Goal: Navigation & Orientation: Find specific page/section

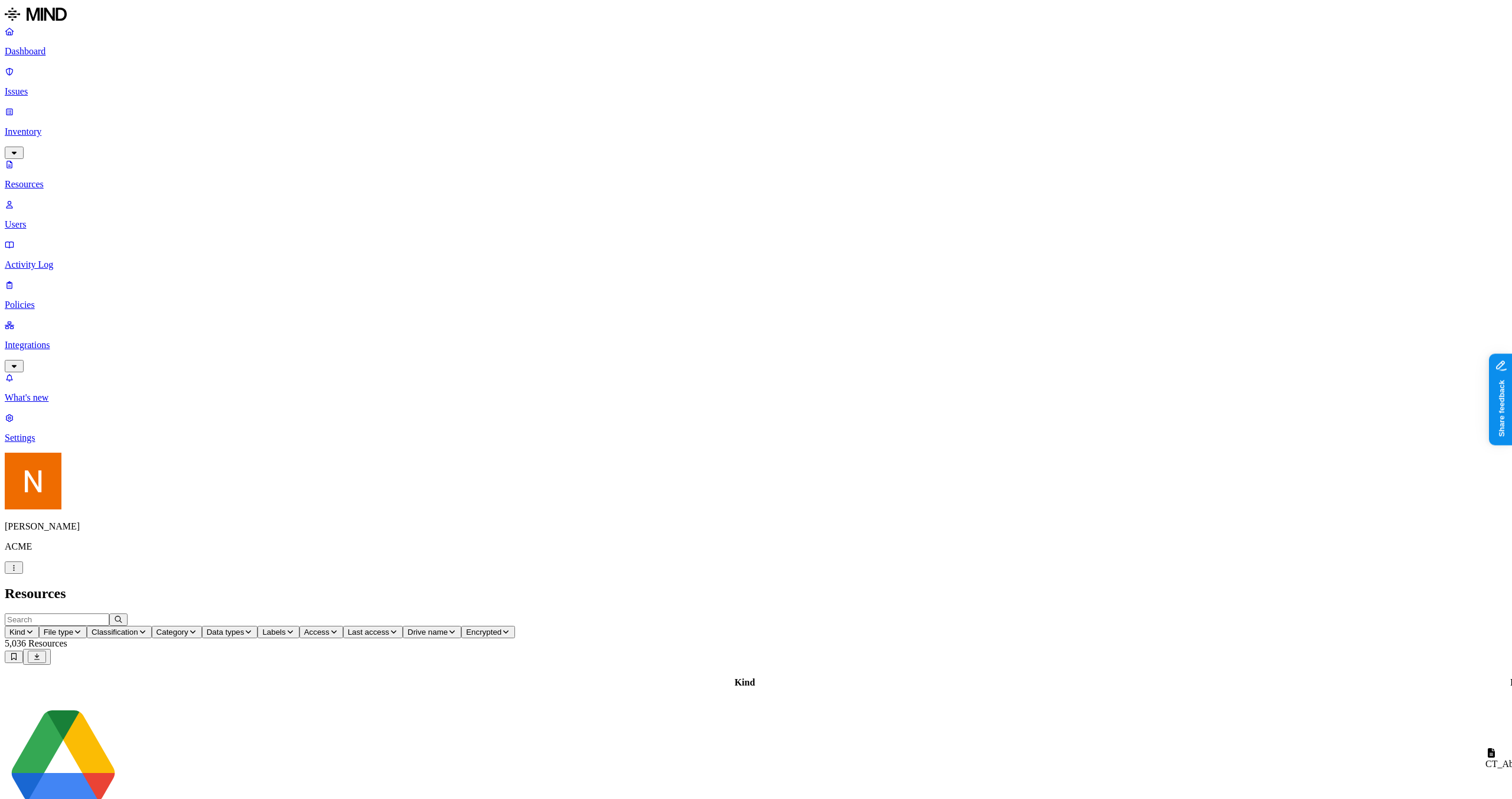
click at [1486, 759] on div "CT_Abdo.nii" at bounding box center [1529, 764] width 87 height 10
click at [1485, 701] on td "CT_Abdo.nii" at bounding box center [1528, 759] width 88 height 117
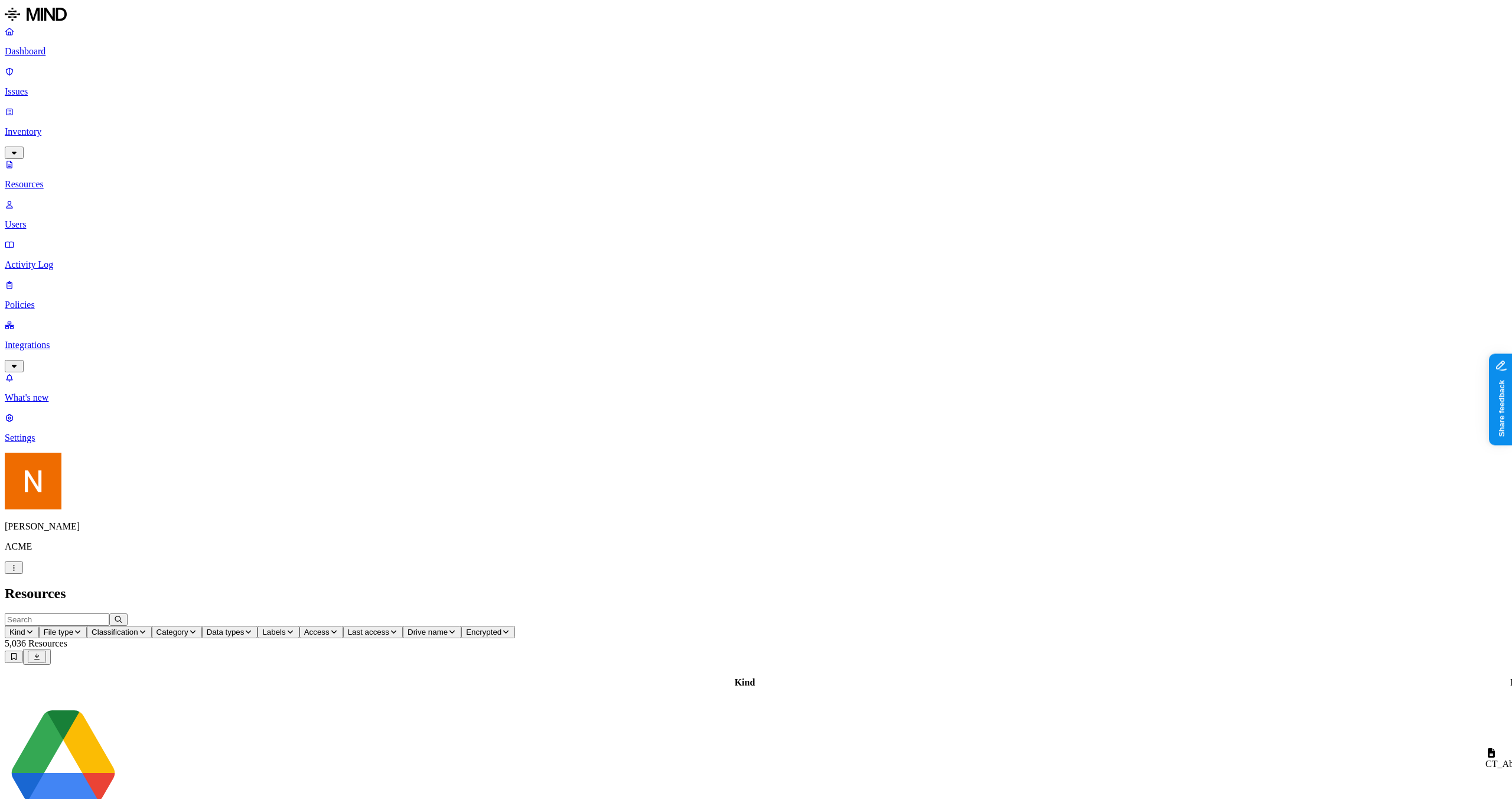
click at [100, 220] on p "Users" at bounding box center [756, 224] width 1503 height 10
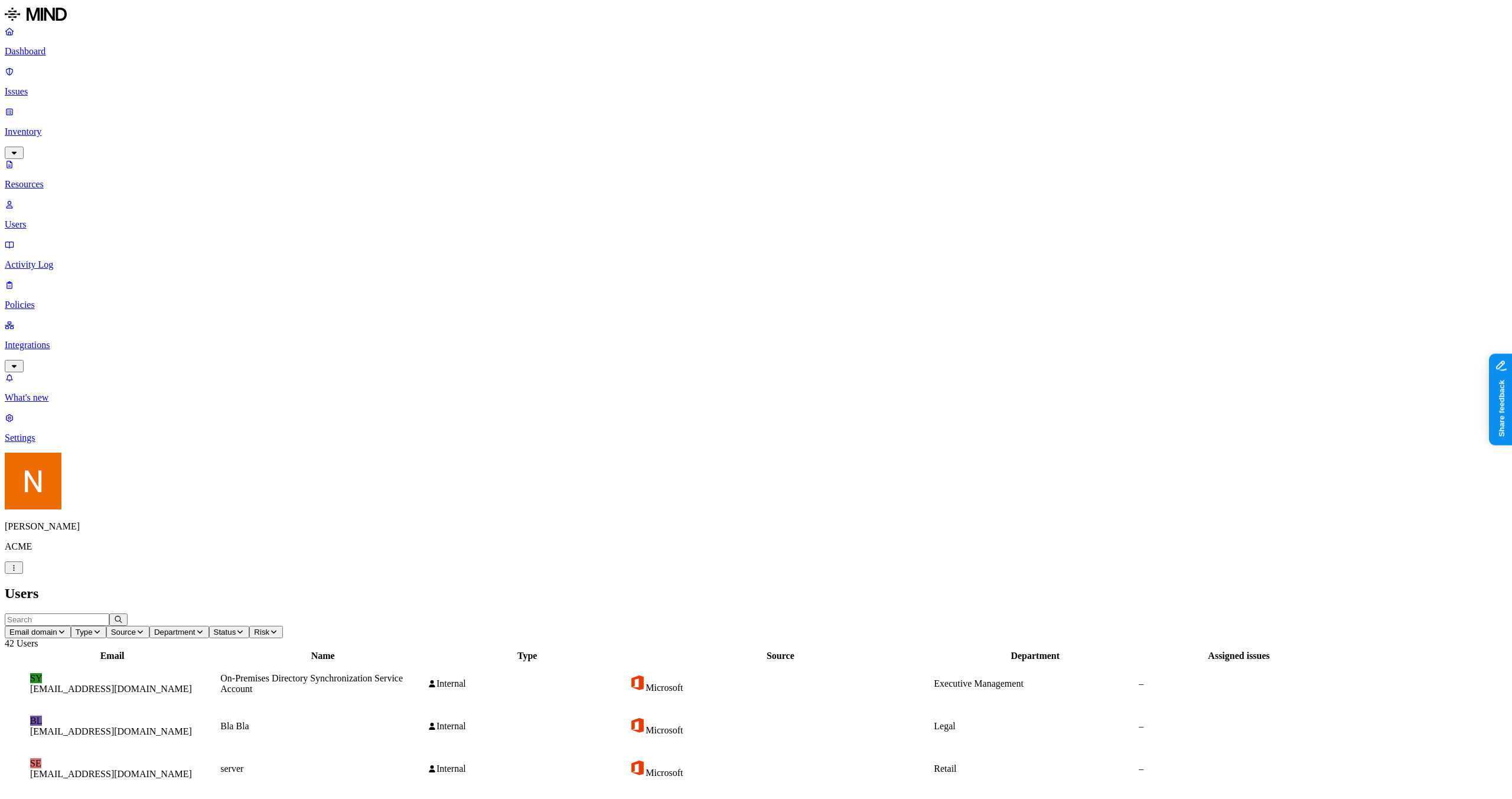
click at [99, 179] on p "Resources" at bounding box center [756, 184] width 1503 height 10
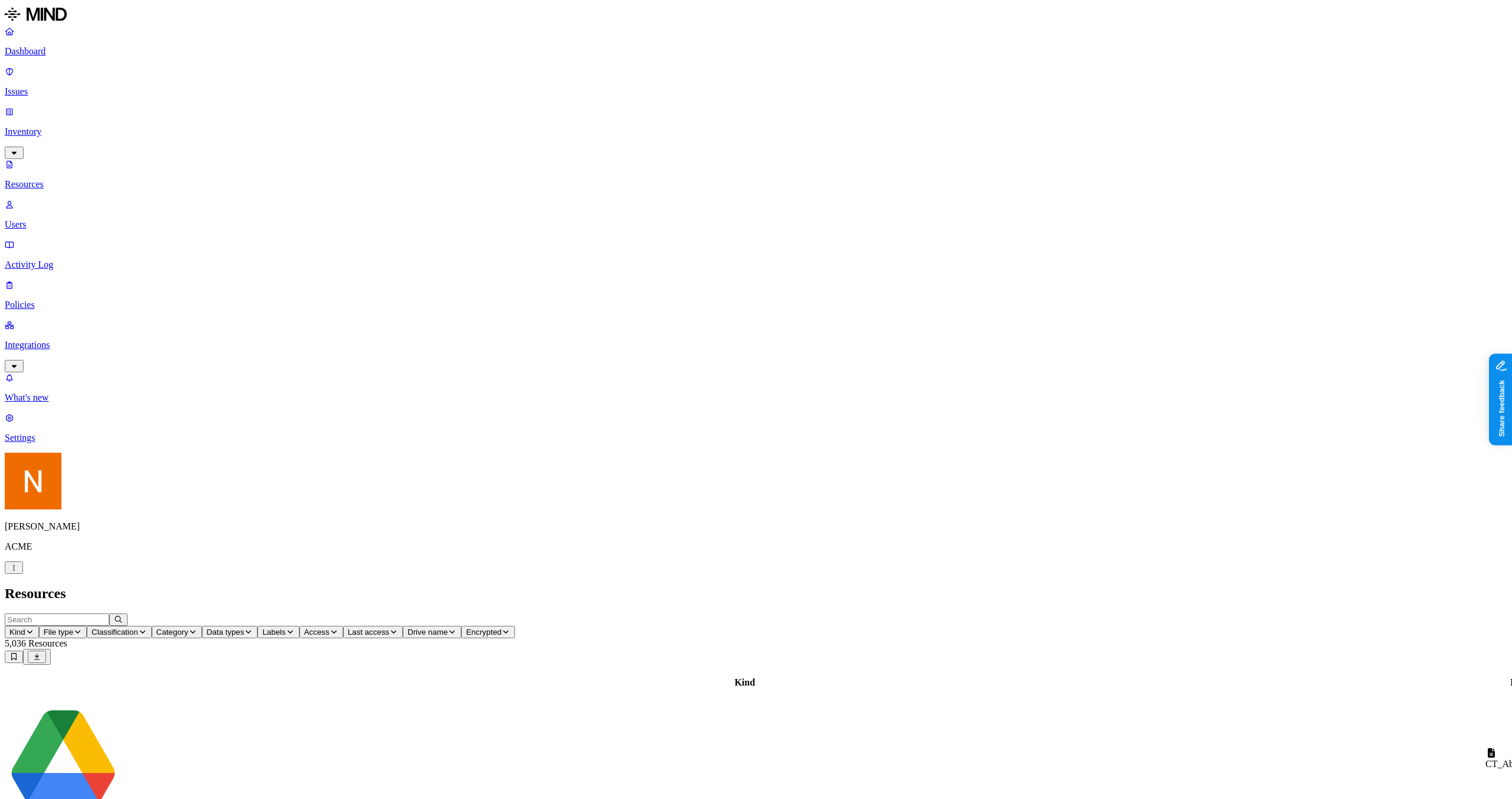
click at [40, 443] on nav "Dashboard Issues Inventory Resources Users Activity Log Policies Integrations W…" at bounding box center [756, 234] width 1503 height 417
